Goal: Register for event/course

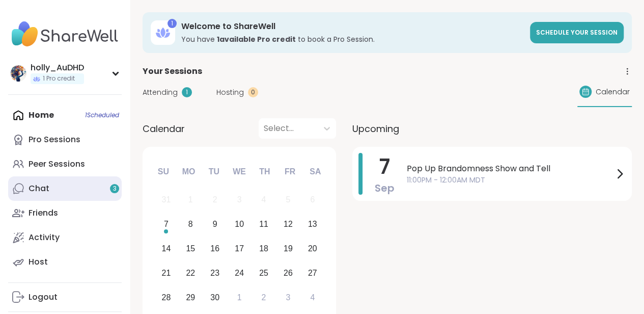
click at [73, 201] on link "Chat 3" at bounding box center [65, 188] width 114 height 24
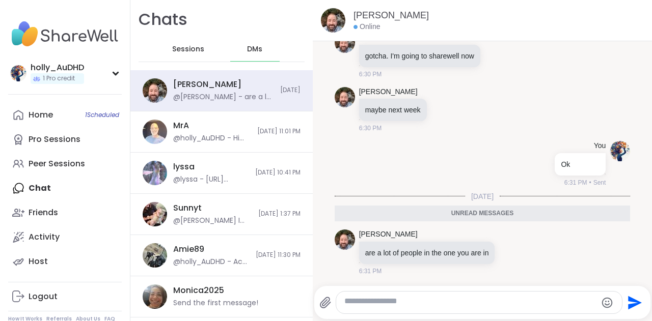
click at [204, 54] on span "Sessions" at bounding box center [188, 49] width 32 height 10
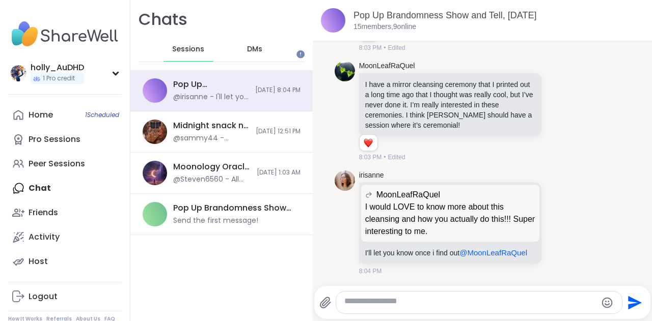
click at [262, 54] on span "DMs" at bounding box center [254, 49] width 15 height 10
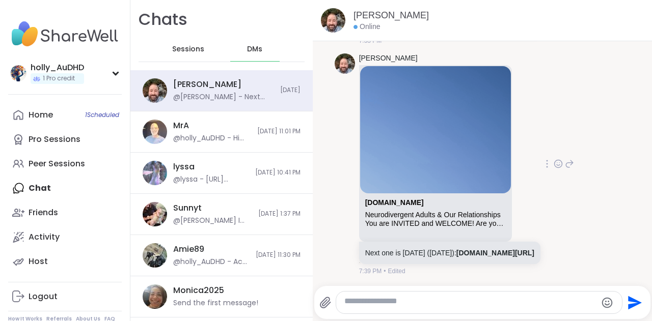
scroll to position [6894, 0]
click at [557, 18] on icon at bounding box center [558, 17] width 3 height 1
click at [451, 5] on div "Select Reaction: Thumbs up" at bounding box center [455, 0] width 9 height 9
click at [456, 249] on link "sharewellnow.com/session/f6dab98c-db81-4bf2-a0d4-49deee7c137e" at bounding box center [495, 253] width 78 height 8
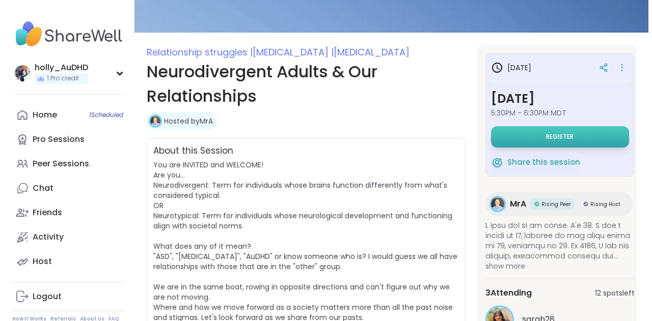
scroll to position [101, 0]
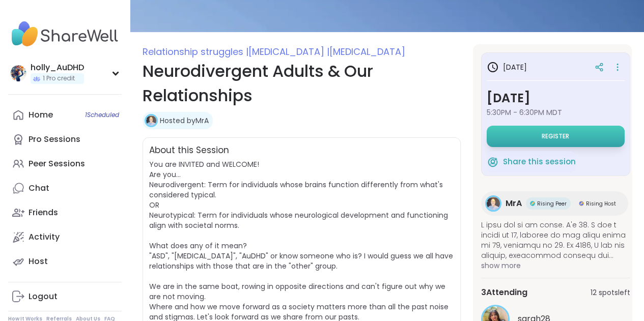
click at [565, 141] on span "Register" at bounding box center [555, 136] width 27 height 8
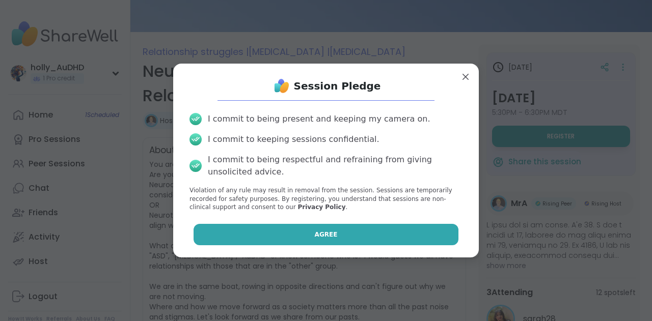
click at [334, 245] on button "Agree" at bounding box center [325, 234] width 265 height 21
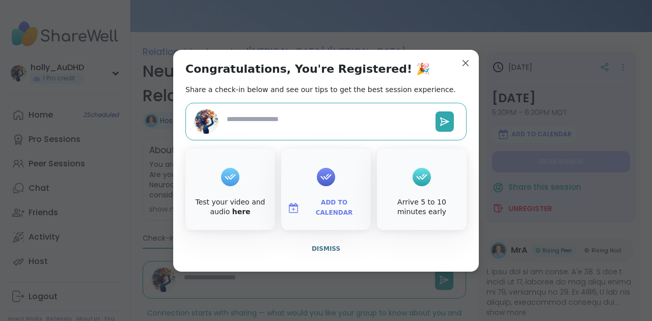
click at [332, 218] on span "Add to Calendar" at bounding box center [333, 208] width 61 height 20
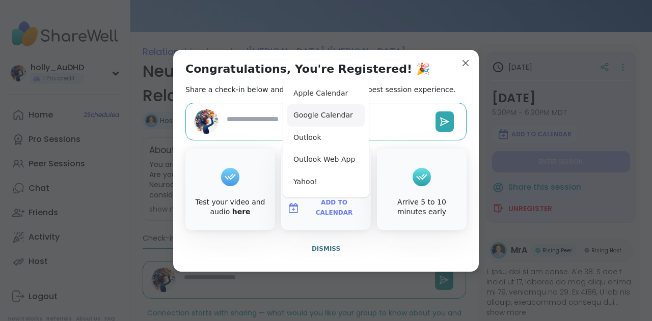
click at [323, 108] on button "Google Calendar" at bounding box center [325, 115] width 77 height 22
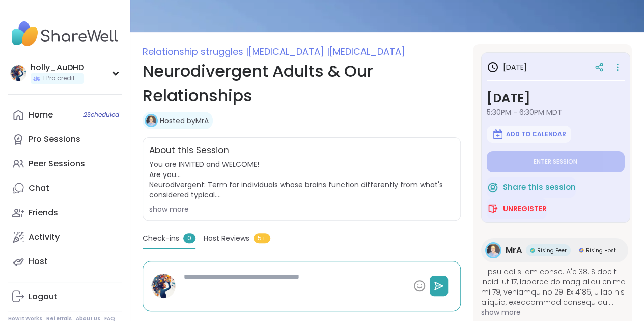
type textarea "*"
